Goal: Use online tool/utility: Utilize a website feature to perform a specific function

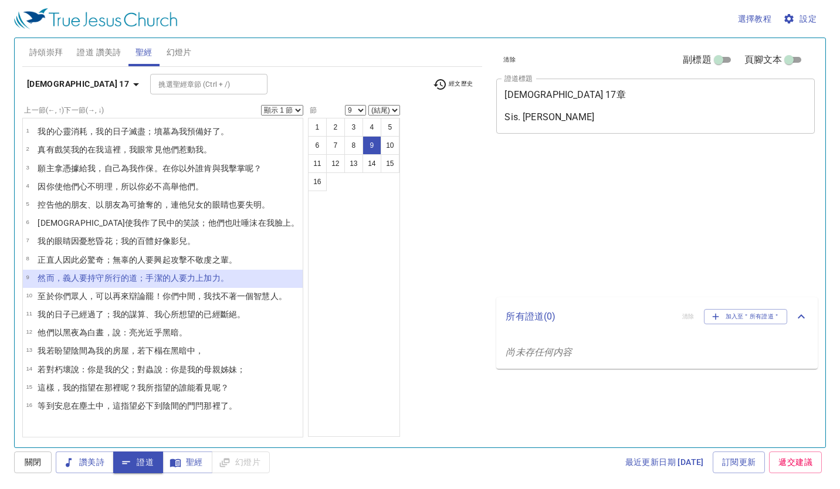
select select "9"
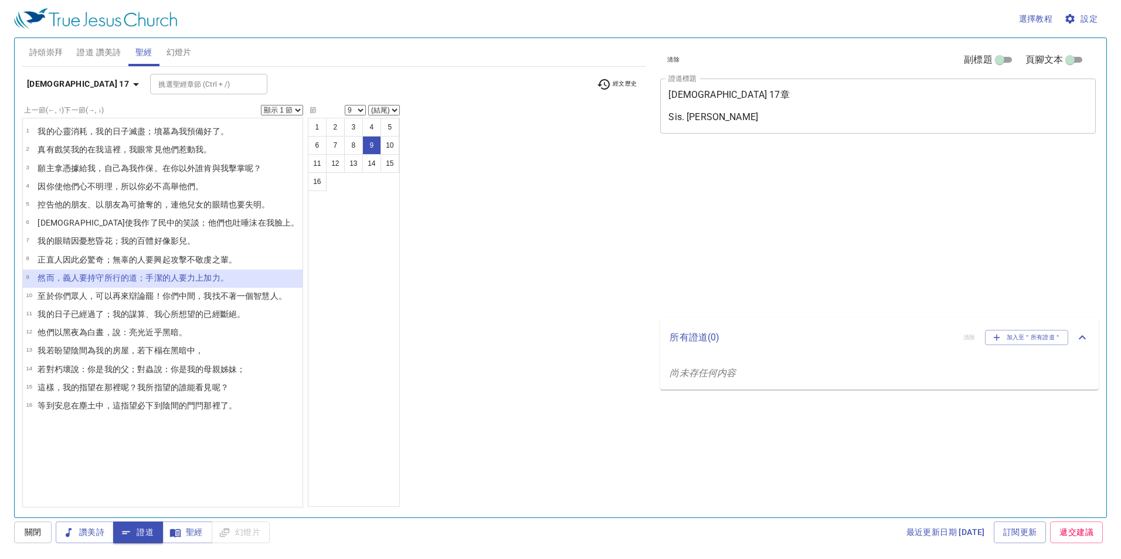
select select "9"
